Goal: Complete application form

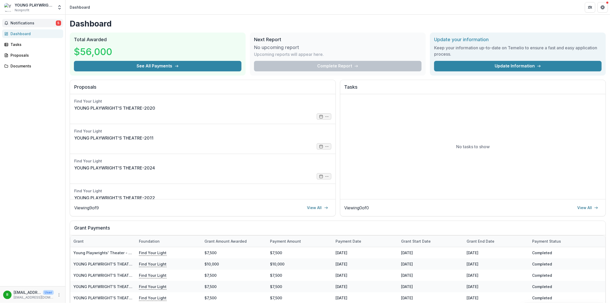
click at [31, 23] on span "Notifications" at bounding box center [32, 23] width 45 height 4
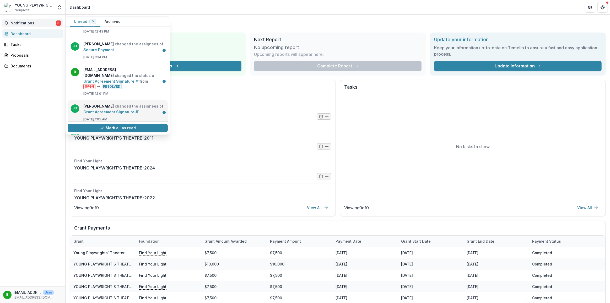
scroll to position [56, 0]
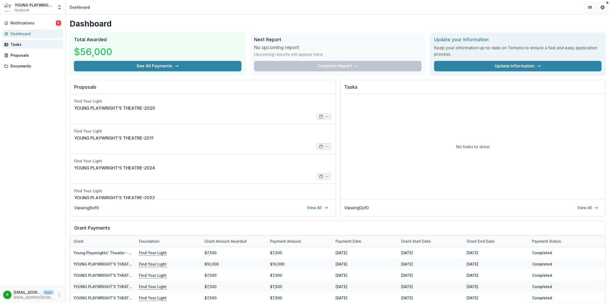
click at [29, 44] on div "Tasks" at bounding box center [34, 45] width 48 height 6
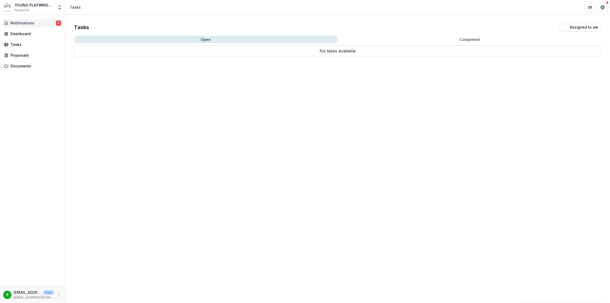
click at [38, 22] on span "Notifications" at bounding box center [32, 23] width 45 height 4
click at [28, 32] on div "Dashboard" at bounding box center [34, 34] width 48 height 6
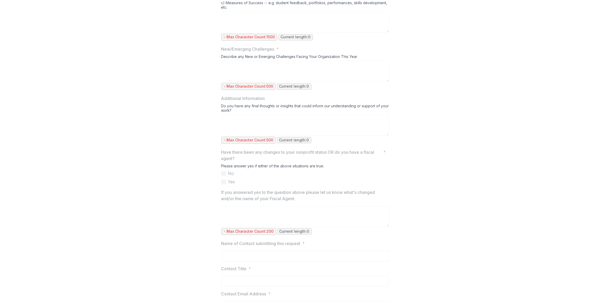
drag, startPoint x: 223, startPoint y: 58, endPoint x: 228, endPoint y: 84, distance: 26.5
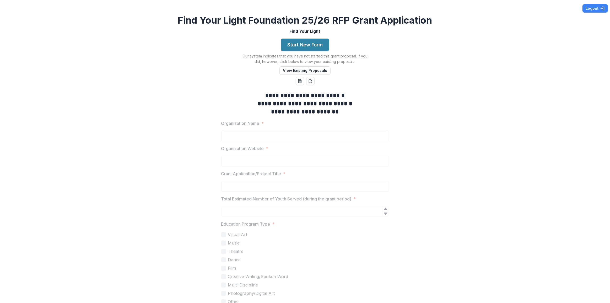
drag, startPoint x: 212, startPoint y: 103, endPoint x: 219, endPoint y: 70, distance: 33.5
drag, startPoint x: 307, startPoint y: 101, endPoint x: 322, endPoint y: 114, distance: 19.1
click at [322, 111] on div "**********" at bounding box center [305, 103] width 168 height 24
click at [320, 113] on strong "**********" at bounding box center [305, 112] width 68 height 6
drag, startPoint x: 308, startPoint y: 55, endPoint x: 347, endPoint y: 53, distance: 39.1
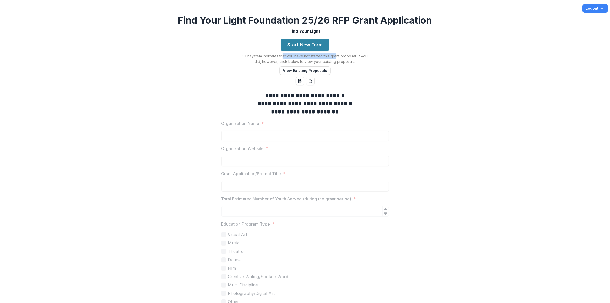
click at [338, 53] on div "Start New Form Our system indicates that you have not started this grant propos…" at bounding box center [304, 57] width 131 height 36
drag, startPoint x: 352, startPoint y: 53, endPoint x: 480, endPoint y: 52, distance: 127.6
click at [363, 55] on p "Our system indicates that you have not started this grant proposal. If you did,…" at bounding box center [304, 58] width 131 height 11
